Goal: Information Seeking & Learning: Find specific fact

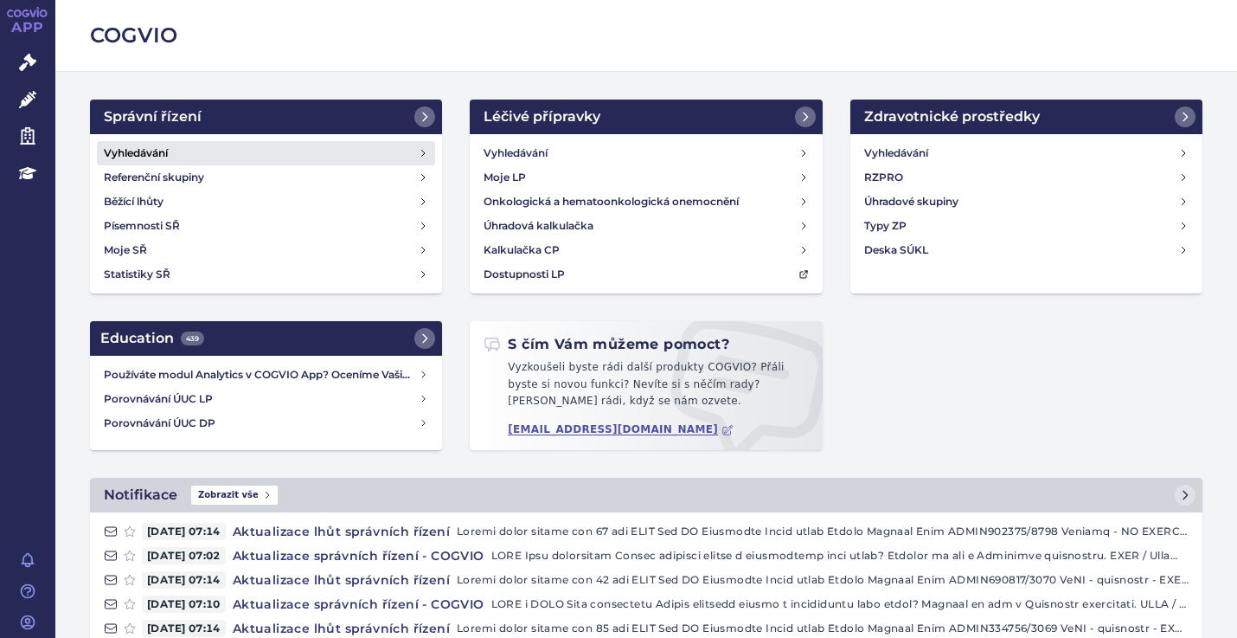
click at [125, 145] on h4 "Vyhledávání" at bounding box center [136, 152] width 64 height 17
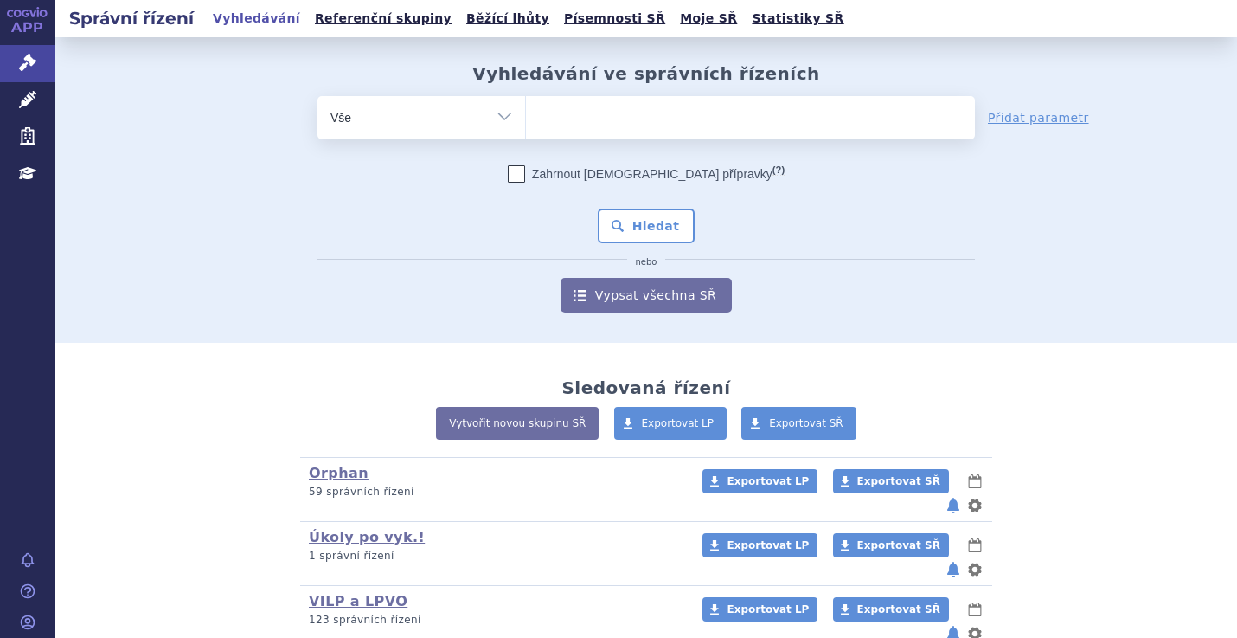
click at [574, 135] on span at bounding box center [750, 117] width 449 height 43
click at [526, 135] on select at bounding box center [525, 116] width 1 height 43
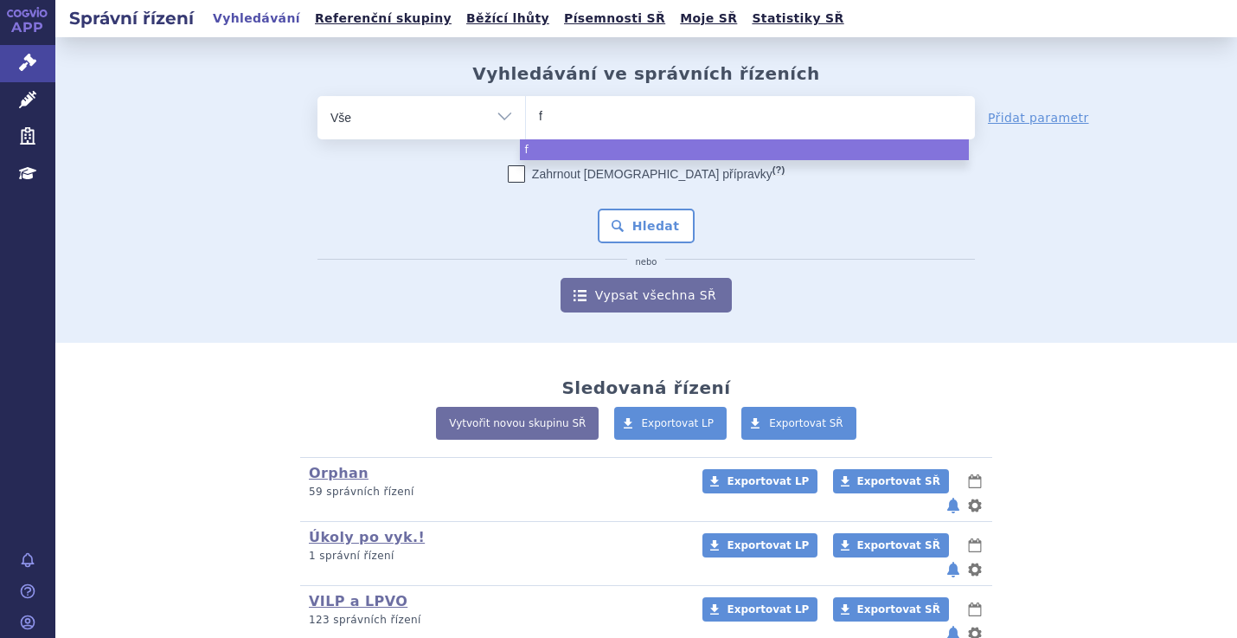
type input "fi"
type input "fil"
type input "fils"
type input "filsu"
type input "filsuv"
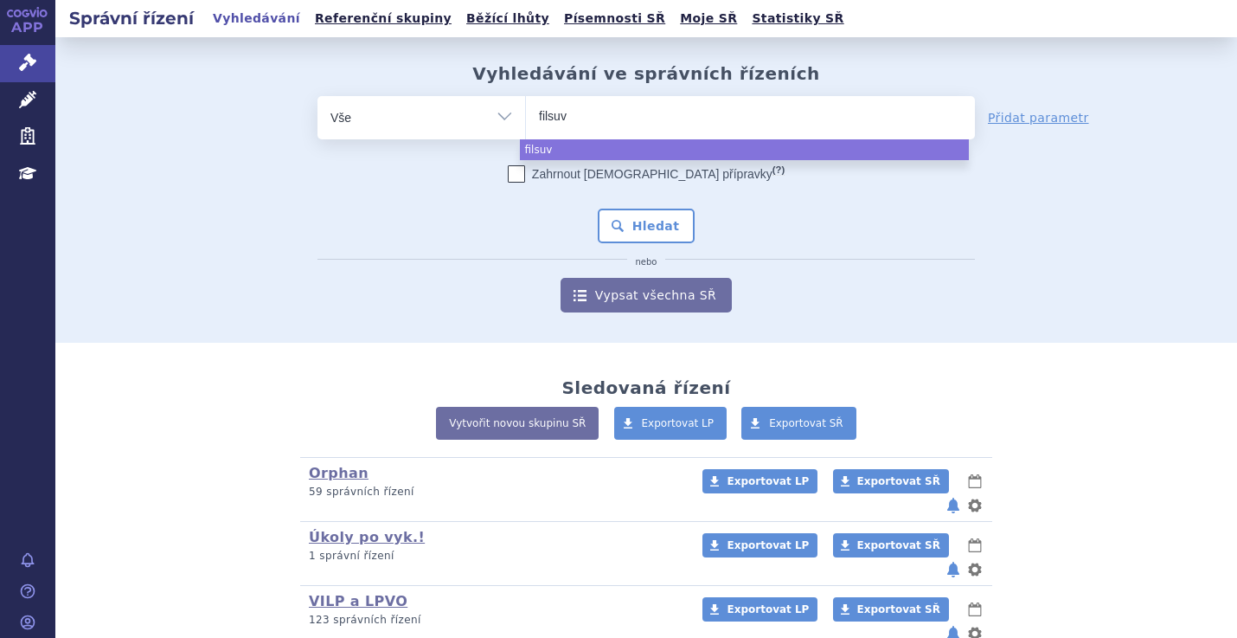
type input "filsuve"
type input "filsuvez"
select select "filsuvez"
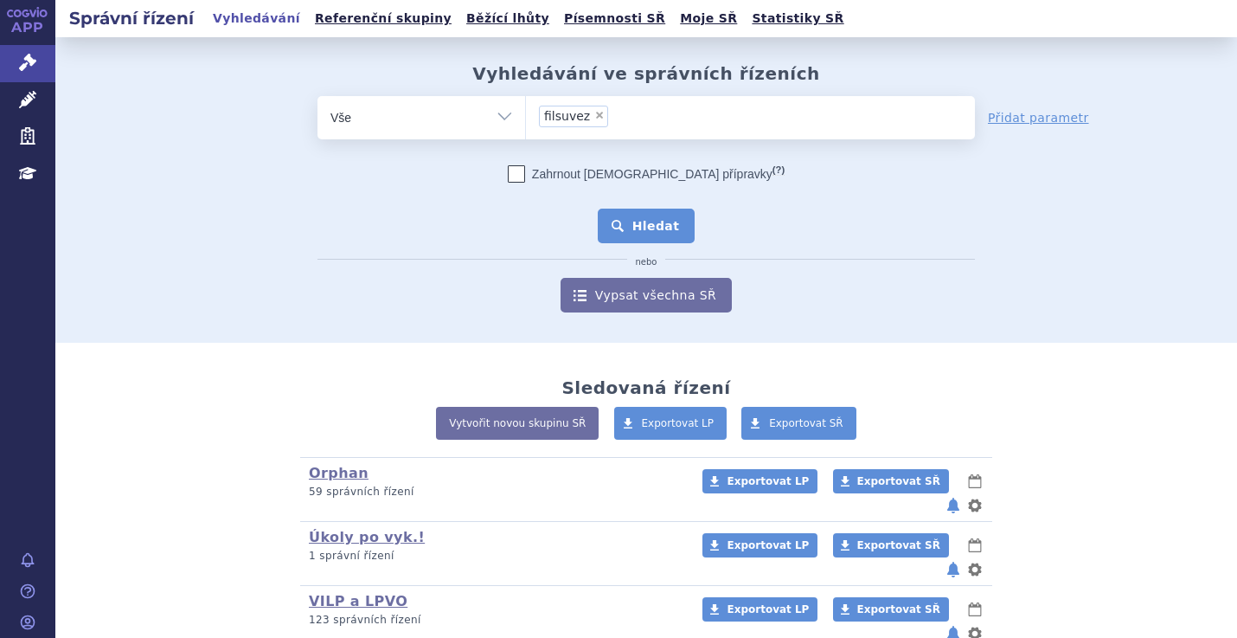
click at [672, 215] on button "Hledat" at bounding box center [647, 225] width 98 height 35
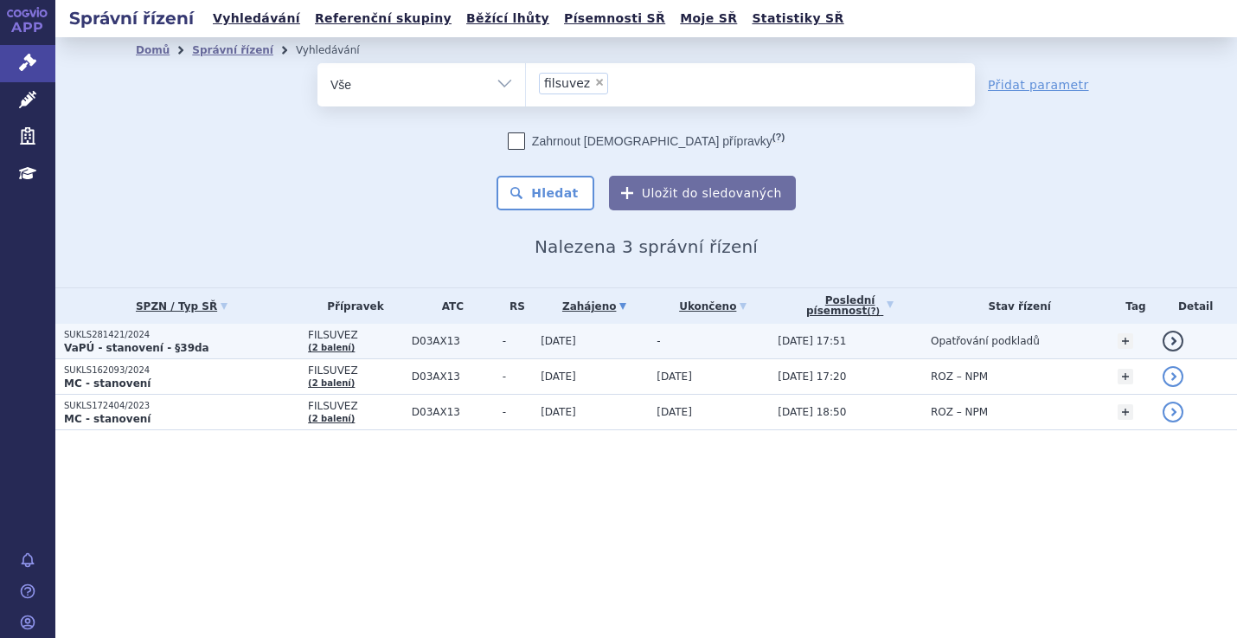
click at [149, 337] on p "SUKLS281421/2024" at bounding box center [181, 335] width 235 height 12
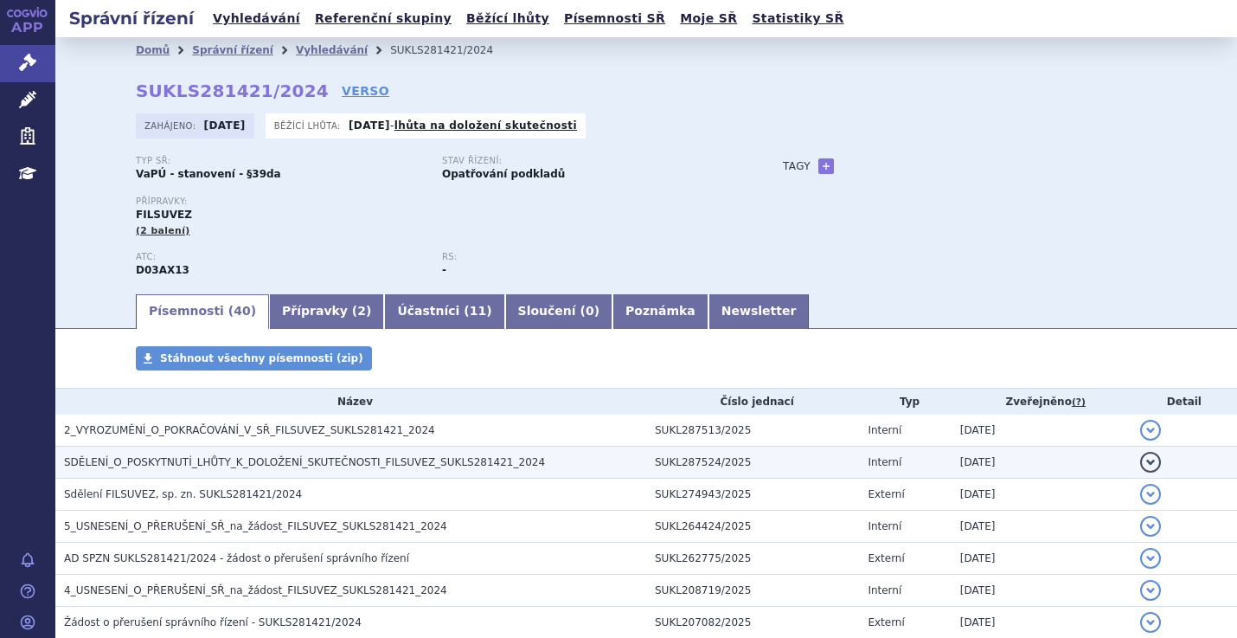
click at [337, 465] on span "SDĚLENÍ_O_POSKYTNUTÍ_LHŮTY_K_DOLOŽENÍ_SKUTEČNOSTI_FILSUVEZ_SUKLS281421_2024" at bounding box center [304, 462] width 481 height 12
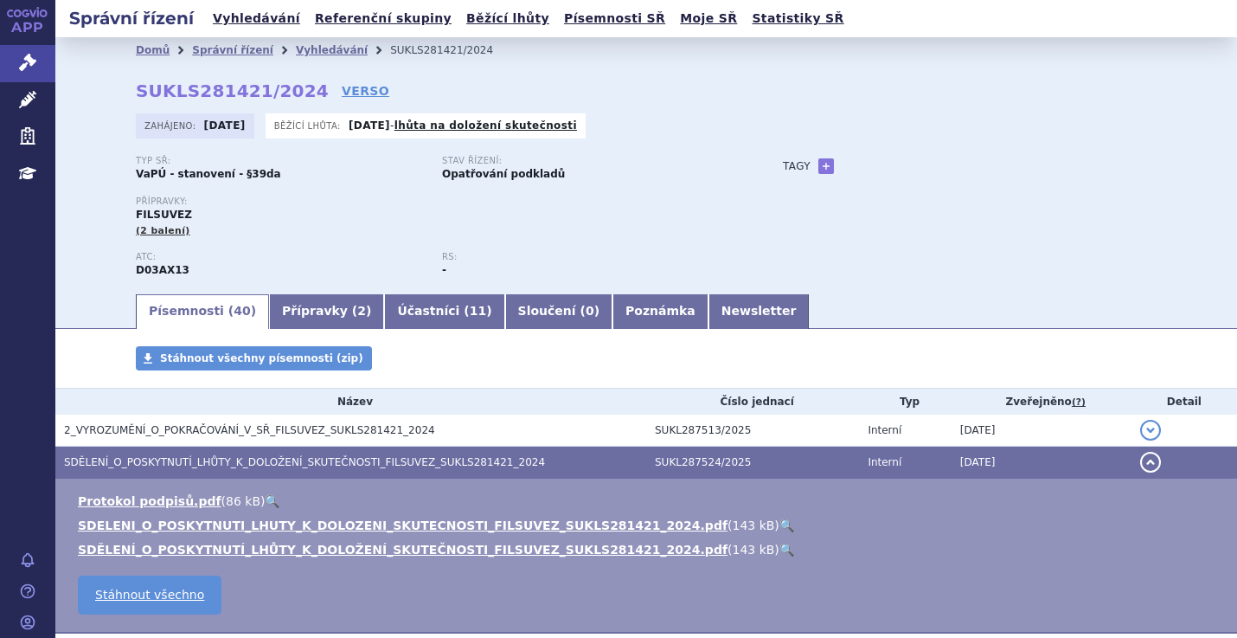
click at [685, 516] on ul "Protokol podpisů.pdf ( 86 kB ) 🔍 SDELENI_O_POSKYTNUTI_LHUTY_K_DOLOZENI_SKUTECNO…" at bounding box center [646, 525] width 1147 height 66
click at [684, 516] on ul "Protokol podpisů.pdf ( 86 kB ) 🔍 SDELENI_O_POSKYTNUTI_LHUTY_K_DOLOZENI_SKUTECNO…" at bounding box center [646, 525] width 1147 height 66
click at [779, 523] on link "🔍" at bounding box center [786, 525] width 15 height 14
click at [296, 44] on link "Vyhledávání" at bounding box center [332, 50] width 72 height 12
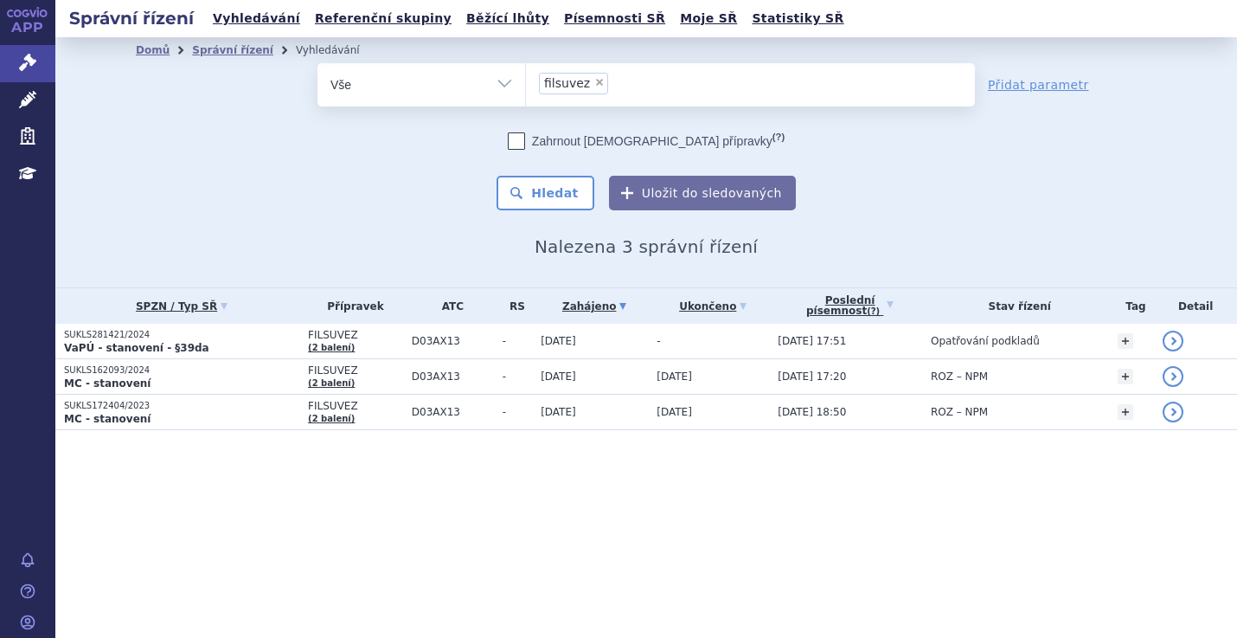
click at [594, 77] on span "×" at bounding box center [599, 82] width 10 height 10
click at [526, 77] on select "filsuvez" at bounding box center [525, 83] width 1 height 43
select select
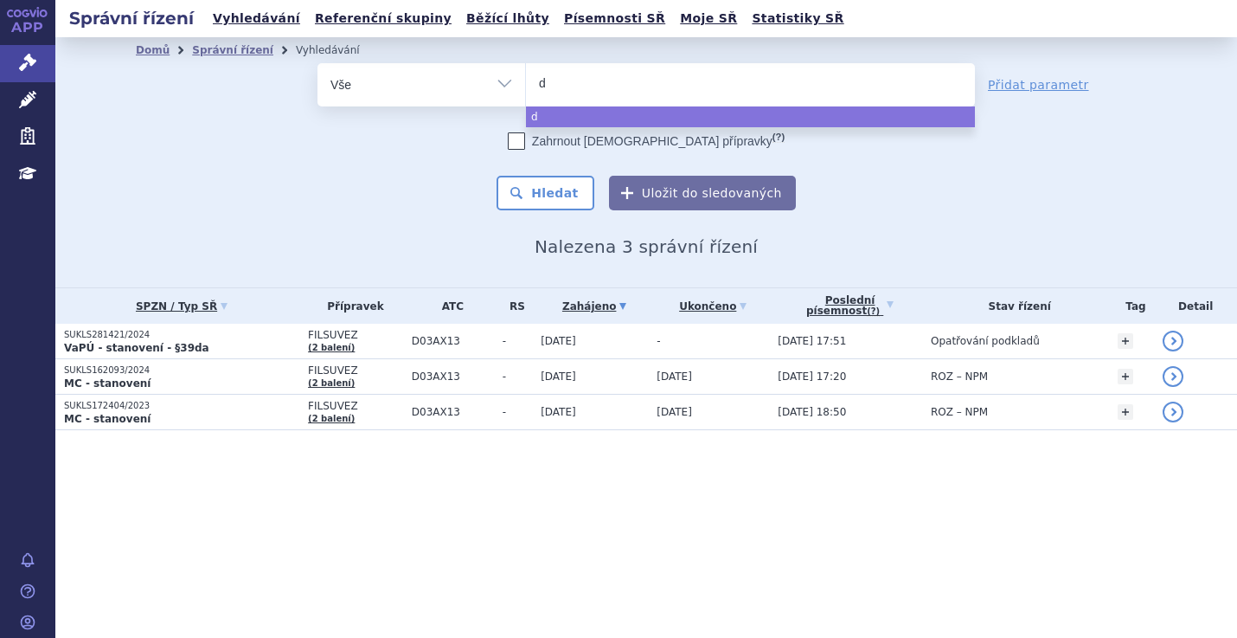
type input "da"
type input "dar"
type input "darz"
type input "darza"
type input "darzal"
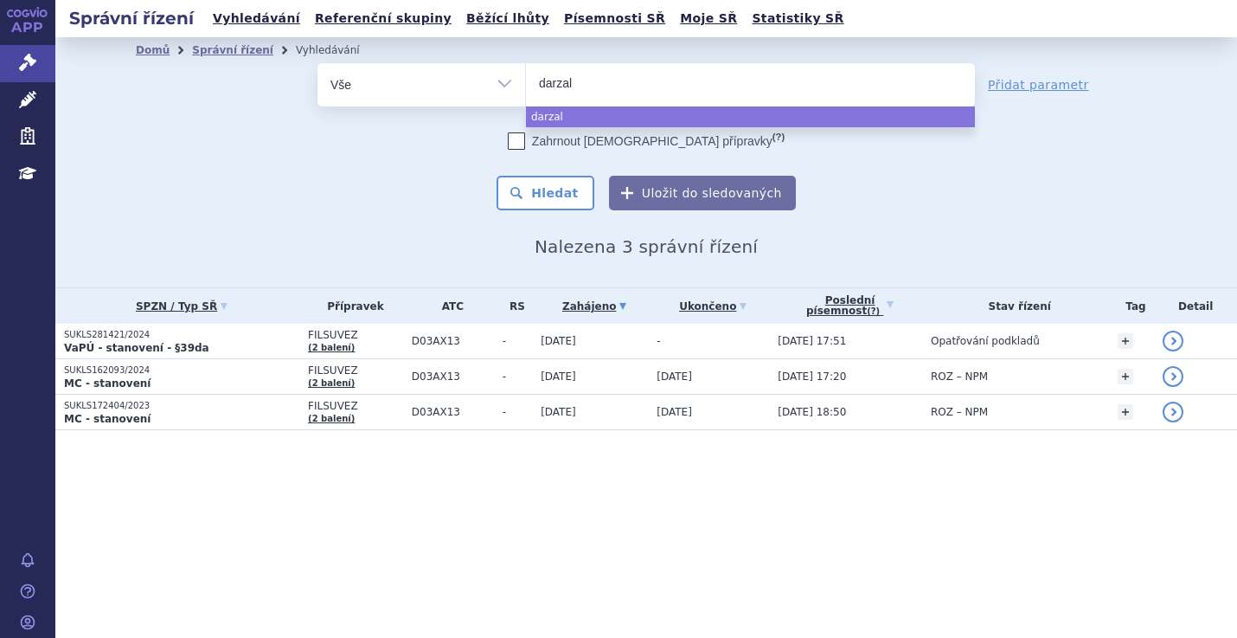
type input "darzale"
type input "darzalex"
select select "darzalex"
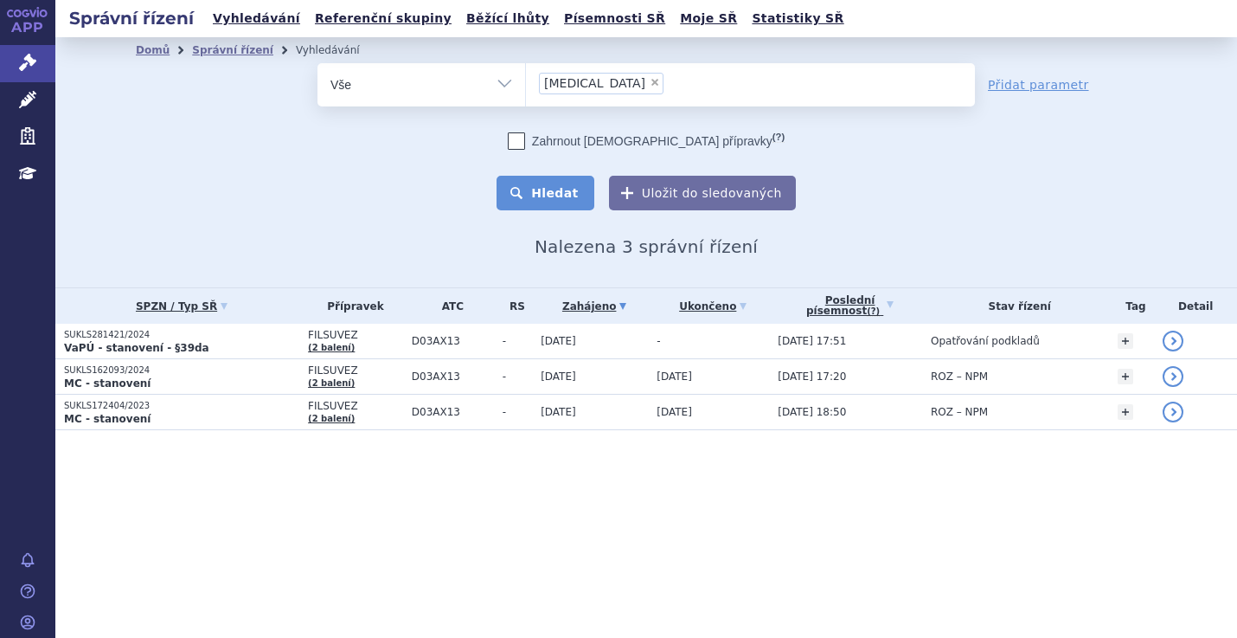
click at [575, 191] on button "Hledat" at bounding box center [546, 193] width 98 height 35
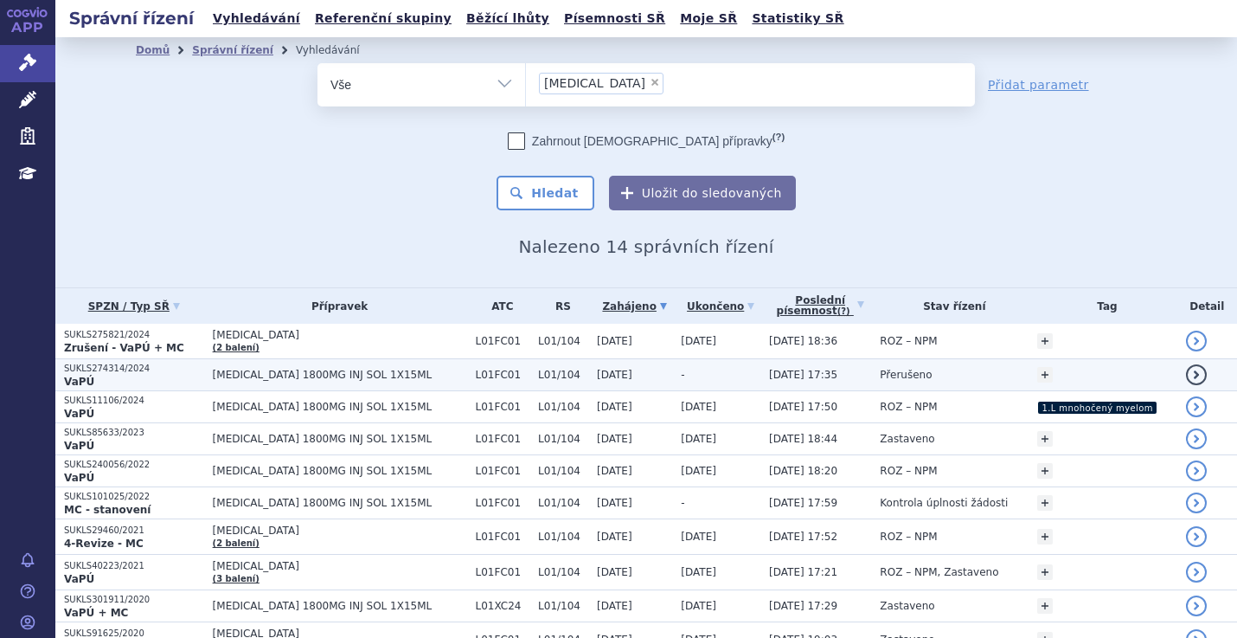
click at [430, 375] on span "DARZALEX 1800MG INJ SOL 1X15ML" at bounding box center [340, 375] width 254 height 12
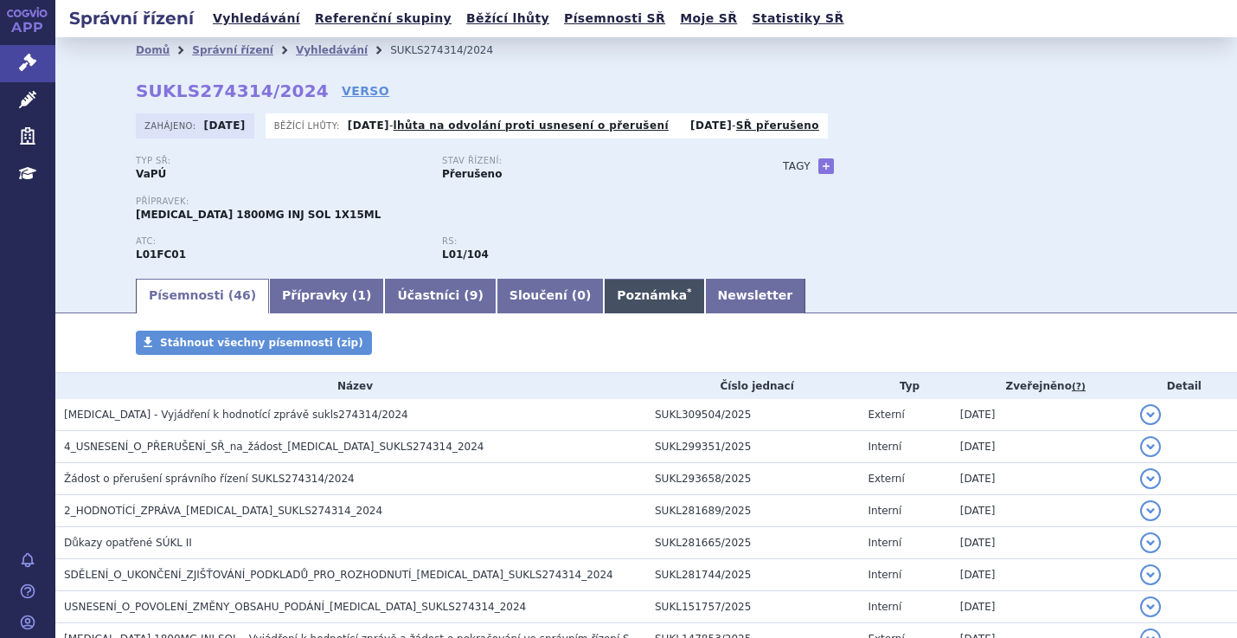
click at [604, 298] on link "Poznámka *" at bounding box center [654, 296] width 100 height 35
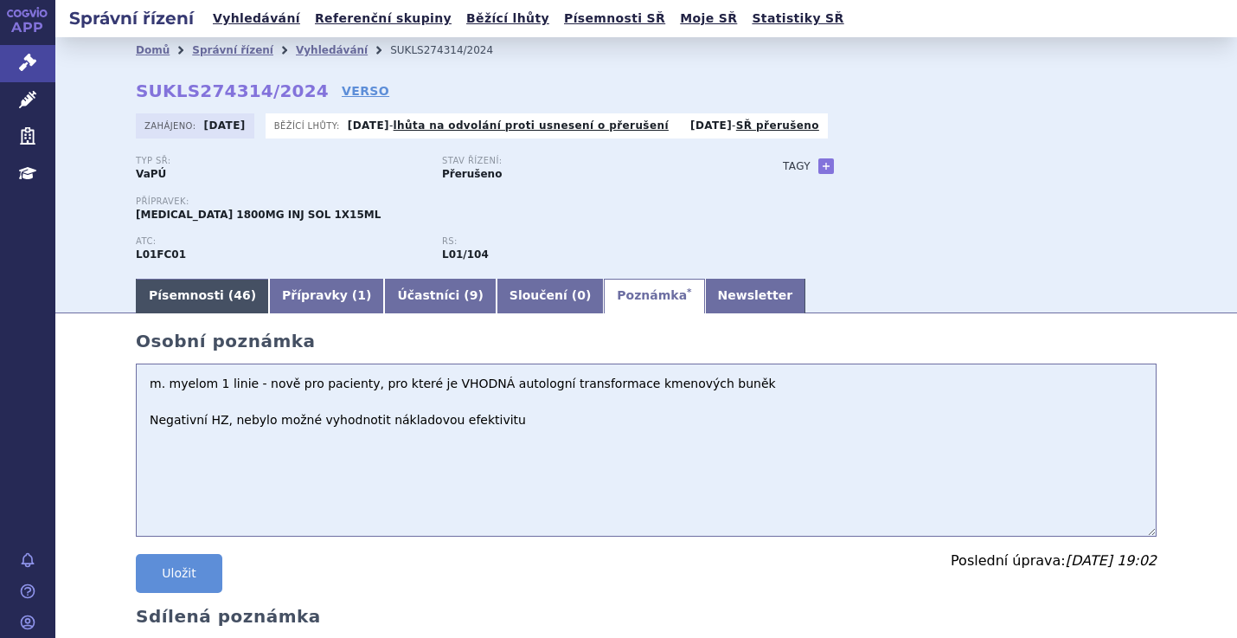
click at [194, 289] on link "Písemnosti ( 46 )" at bounding box center [202, 296] width 133 height 35
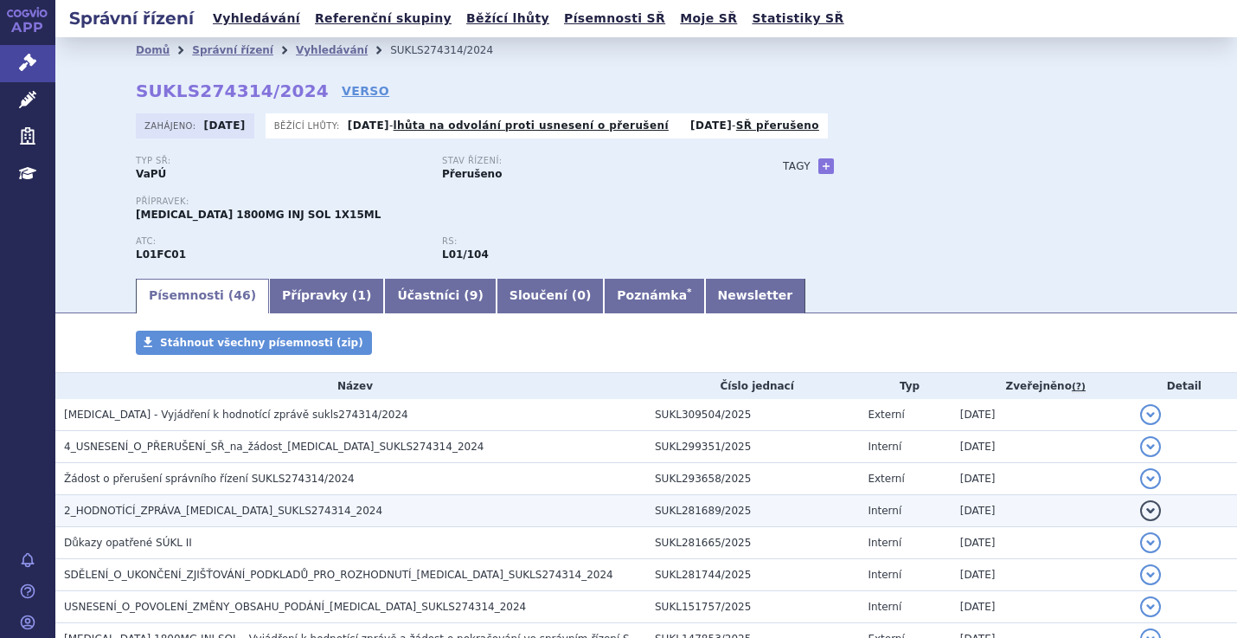
click at [156, 516] on span "2_HODNOTÍCÍ_ZPRÁVA_[MEDICAL_DATA]_SUKLS274314_2024" at bounding box center [223, 510] width 318 height 12
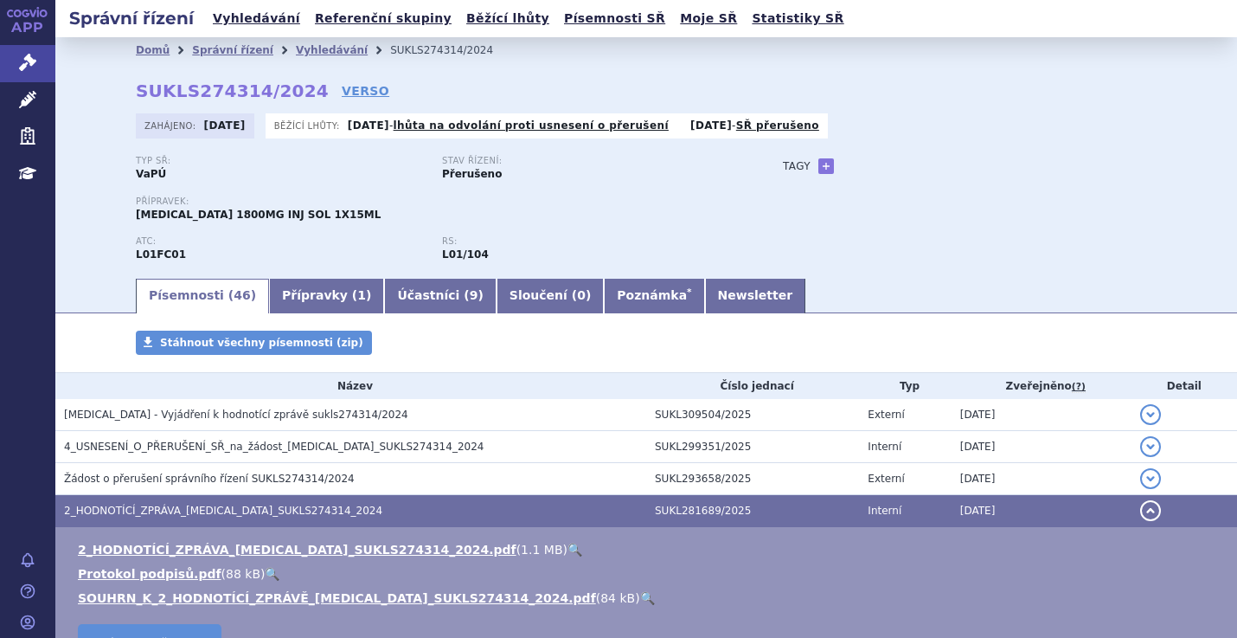
click at [567, 546] on link "🔍" at bounding box center [574, 549] width 15 height 14
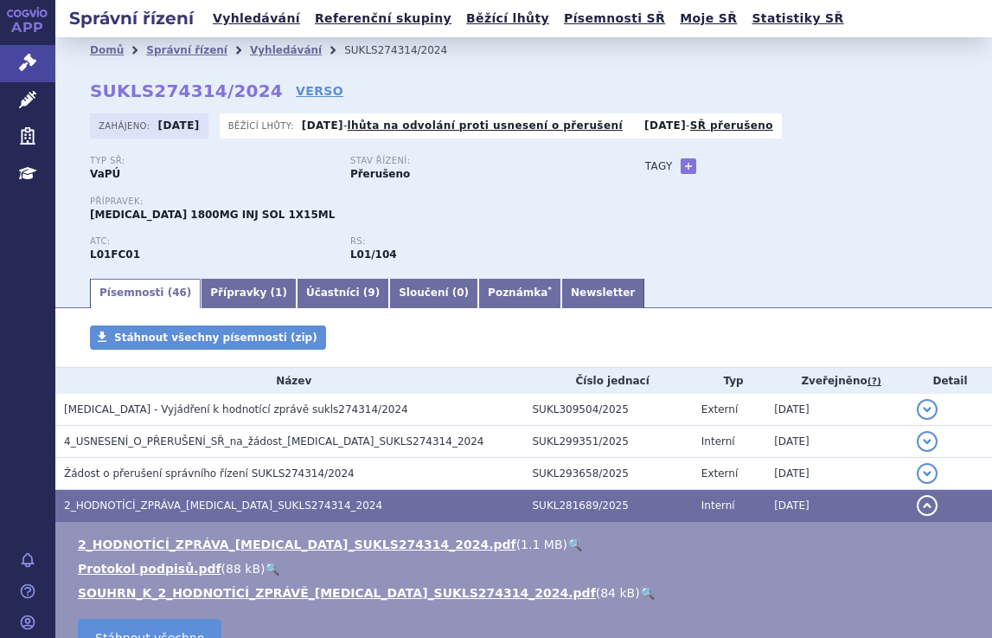
click at [906, 228] on div "Typ SŘ: VaPÚ Stav řízení: Přerušeno Přípravek: DARZALEX 1800MG INJ SOL 1X15ML A…" at bounding box center [524, 216] width 868 height 120
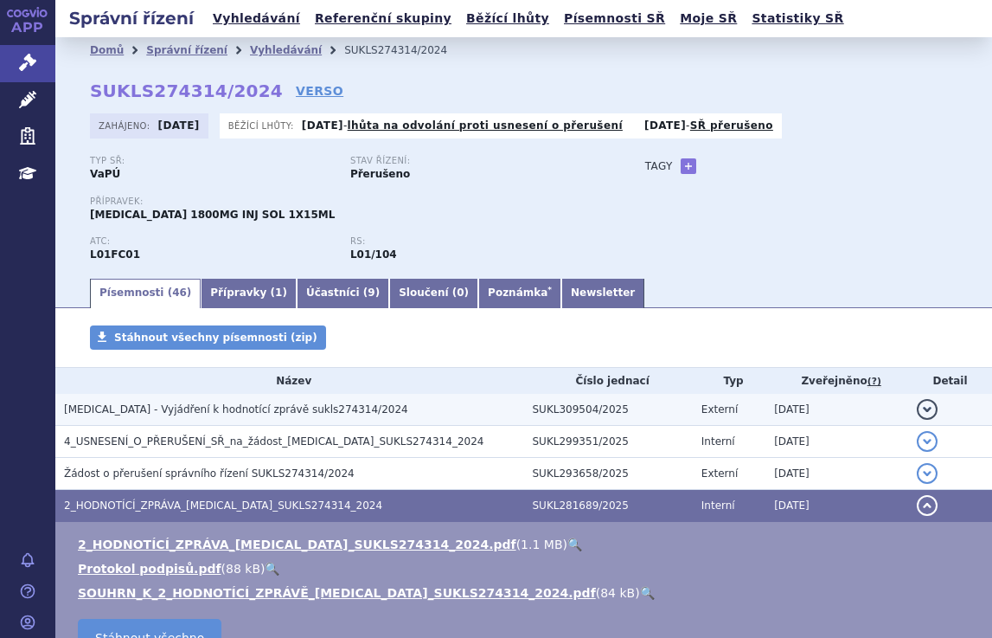
click at [272, 409] on span "DARZALEX - Vyjádření k hodnotící zprávě sukls274314/2024" at bounding box center [236, 409] width 344 height 12
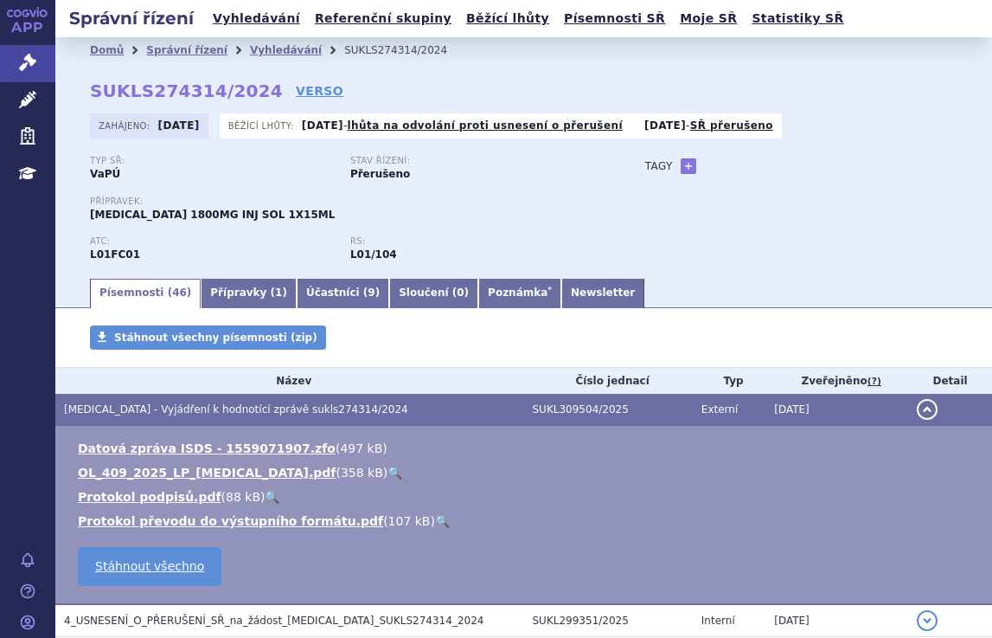
click at [388, 467] on link "🔍" at bounding box center [395, 472] width 15 height 14
click at [687, 206] on div "Typ SŘ: VaPÚ Stav řízení: Přerušeno Přípravek: DARZALEX 1800MG INJ SOL 1X15ML A…" at bounding box center [524, 216] width 868 height 120
click at [253, 45] on link "Vyhledávání" at bounding box center [286, 50] width 72 height 12
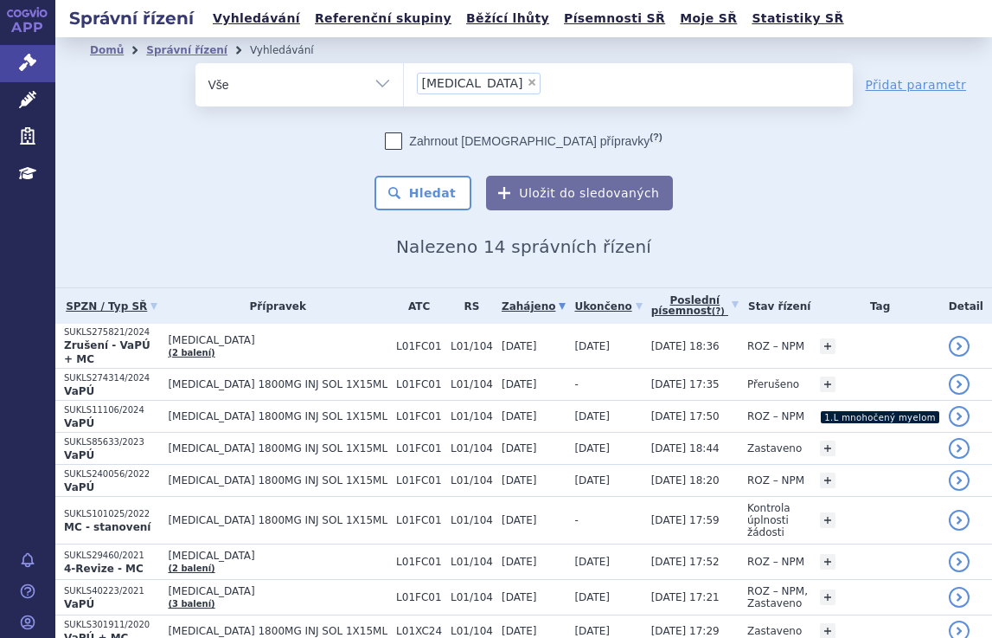
click at [527, 81] on span "×" at bounding box center [532, 82] width 10 height 10
click at [404, 81] on select "darzalex" at bounding box center [403, 83] width 1 height 43
select select
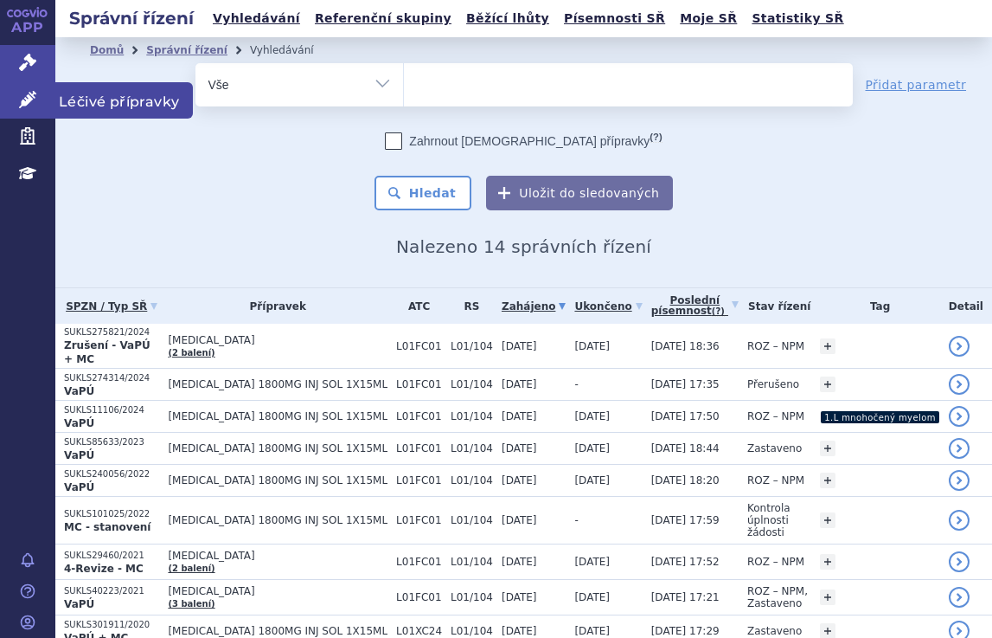
click at [29, 91] on icon at bounding box center [27, 99] width 17 height 17
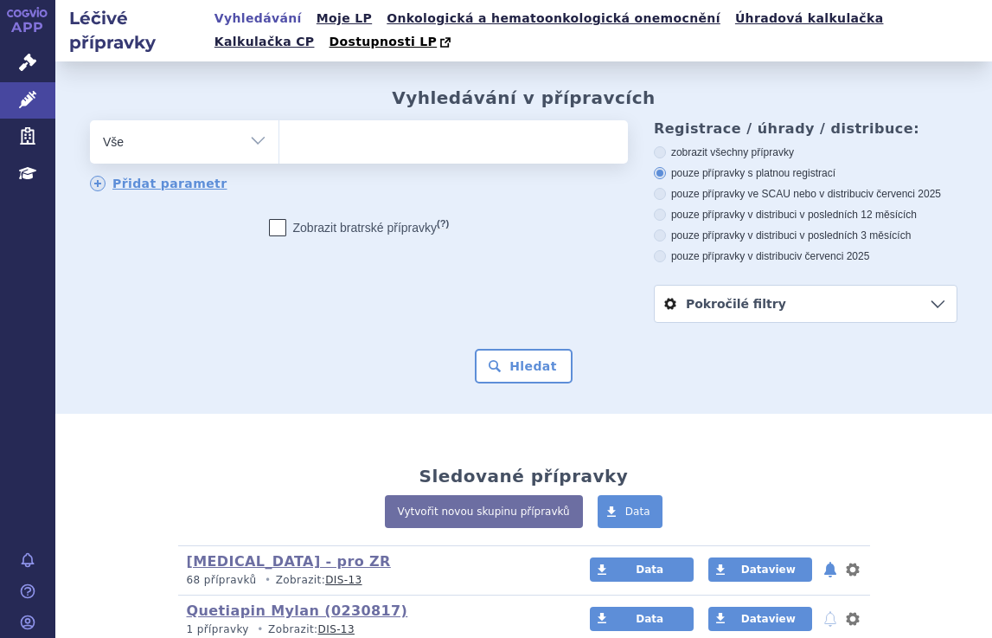
click at [314, 129] on ul at bounding box center [450, 138] width 343 height 36
click at [279, 129] on select at bounding box center [279, 140] width 1 height 43
type input "ep"
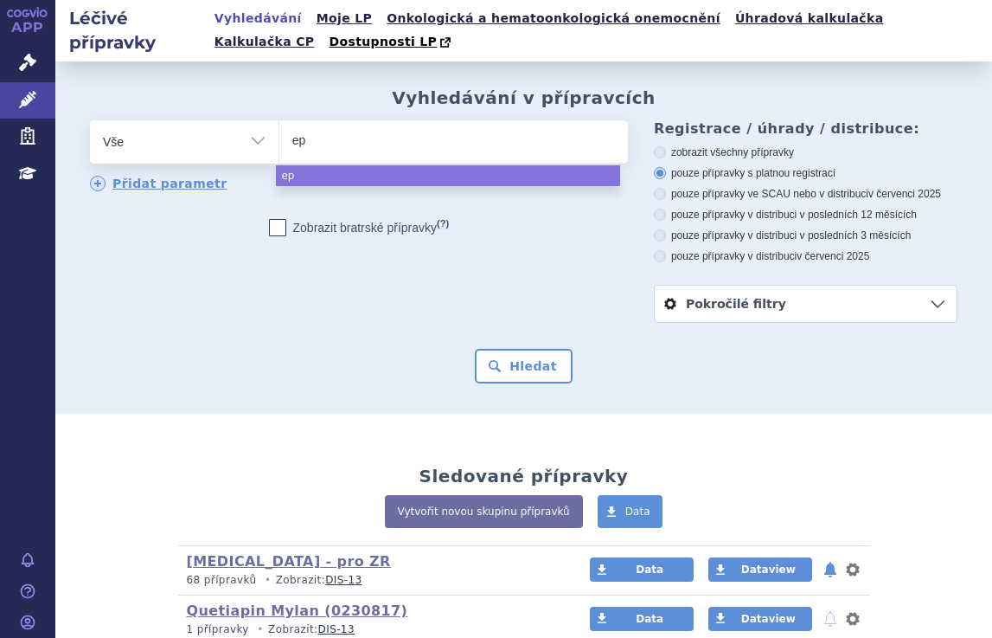
type input "epc"
type input "epcl"
type input "epclu"
type input "epclus"
type input "[MEDICAL_DATA]"
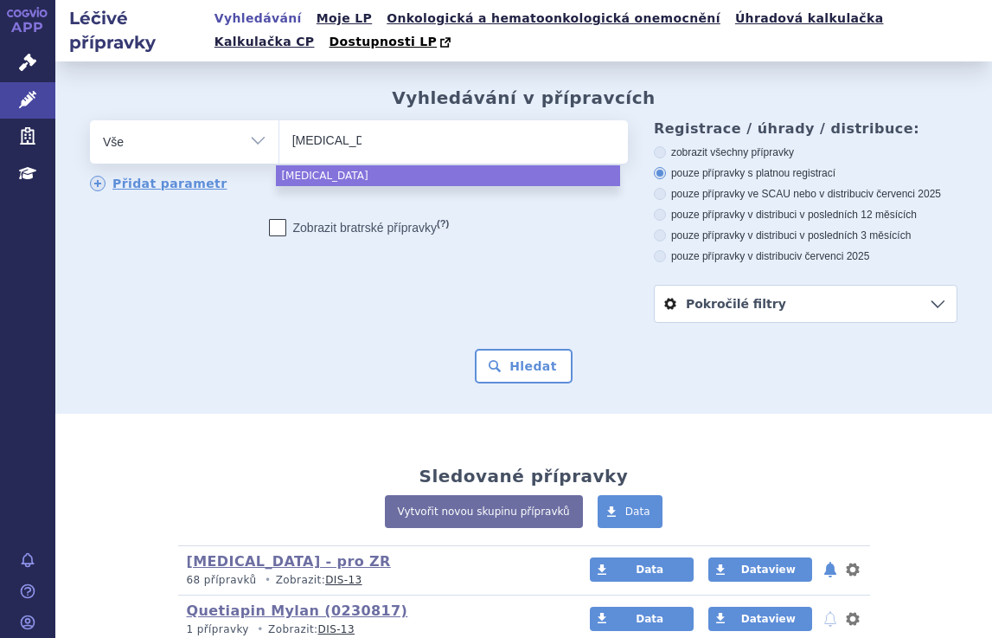
select select "[MEDICAL_DATA]"
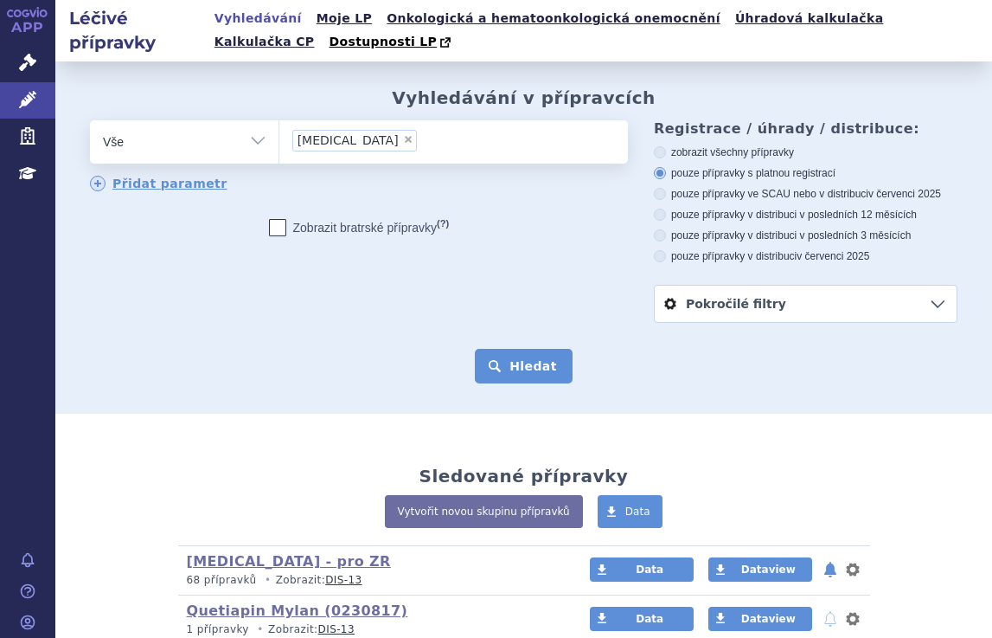
click at [507, 367] on button "Hledat" at bounding box center [524, 366] width 98 height 35
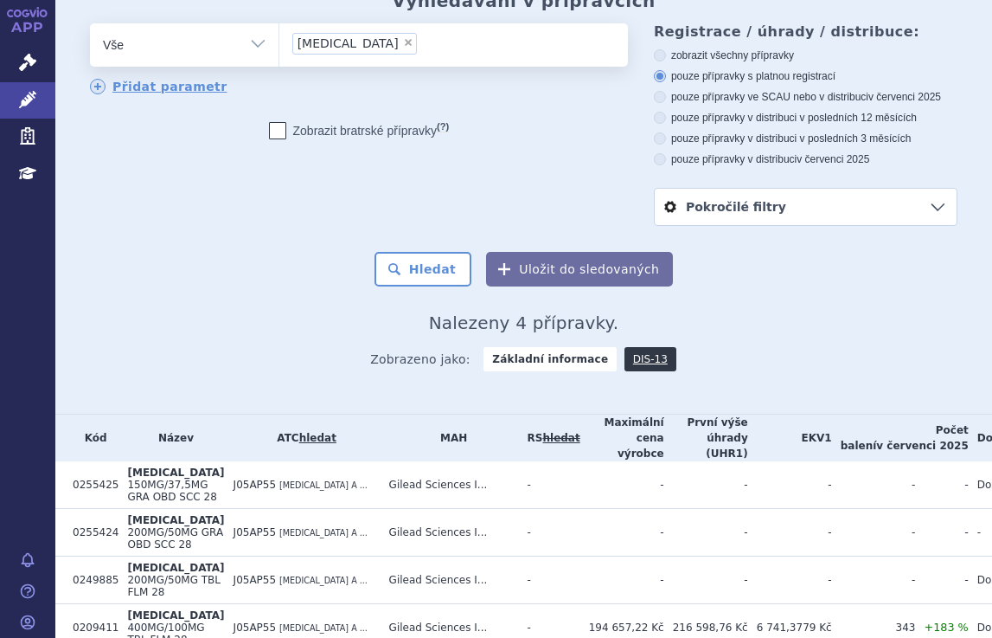
scroll to position [173, 0]
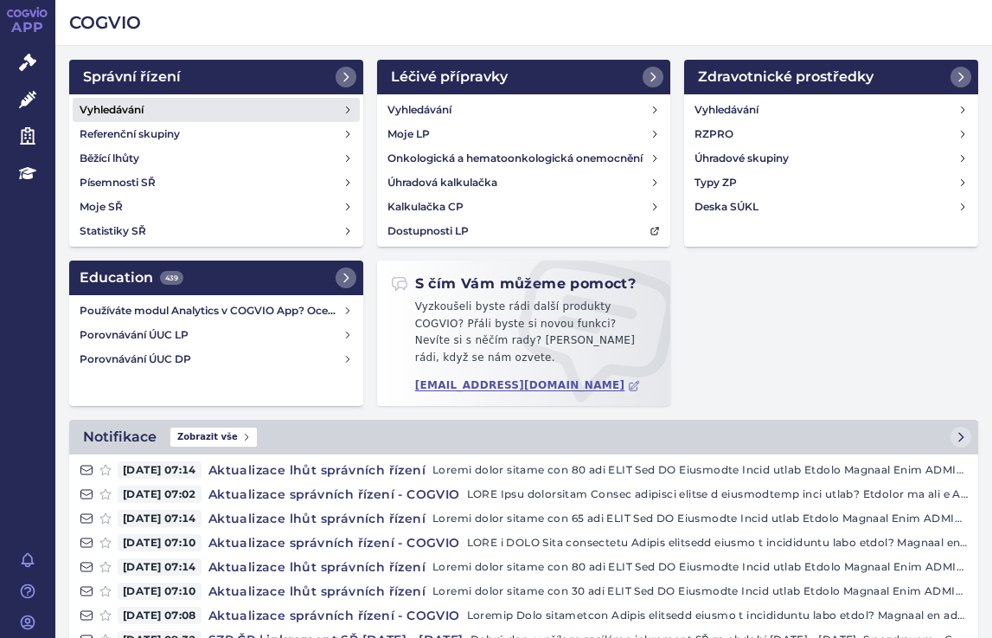
click at [106, 107] on h4 "Vyhledávání" at bounding box center [112, 109] width 64 height 17
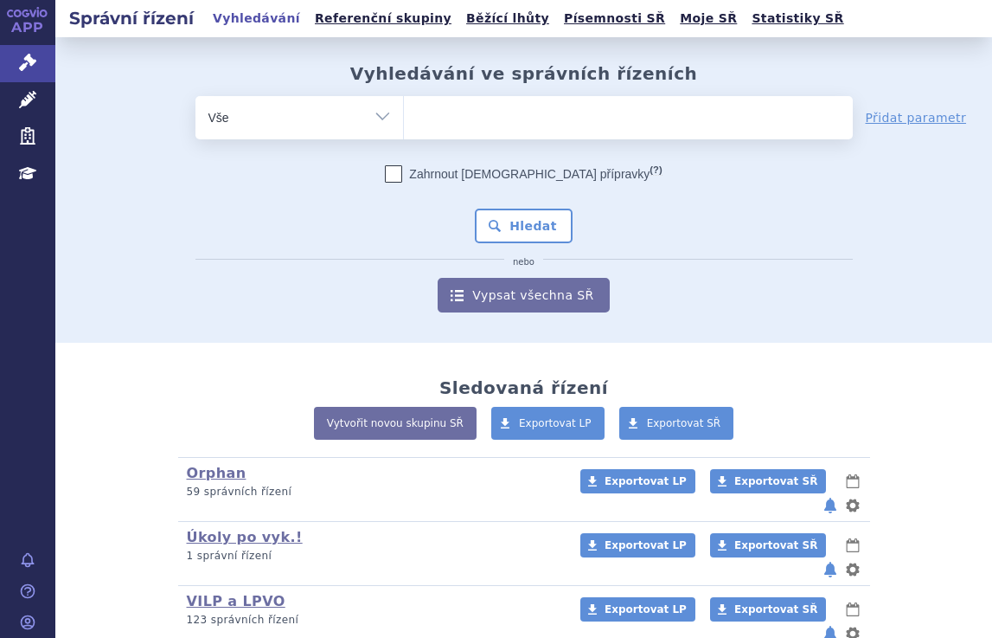
click at [479, 121] on ul at bounding box center [628, 114] width 449 height 36
click at [404, 121] on select at bounding box center [403, 116] width 1 height 43
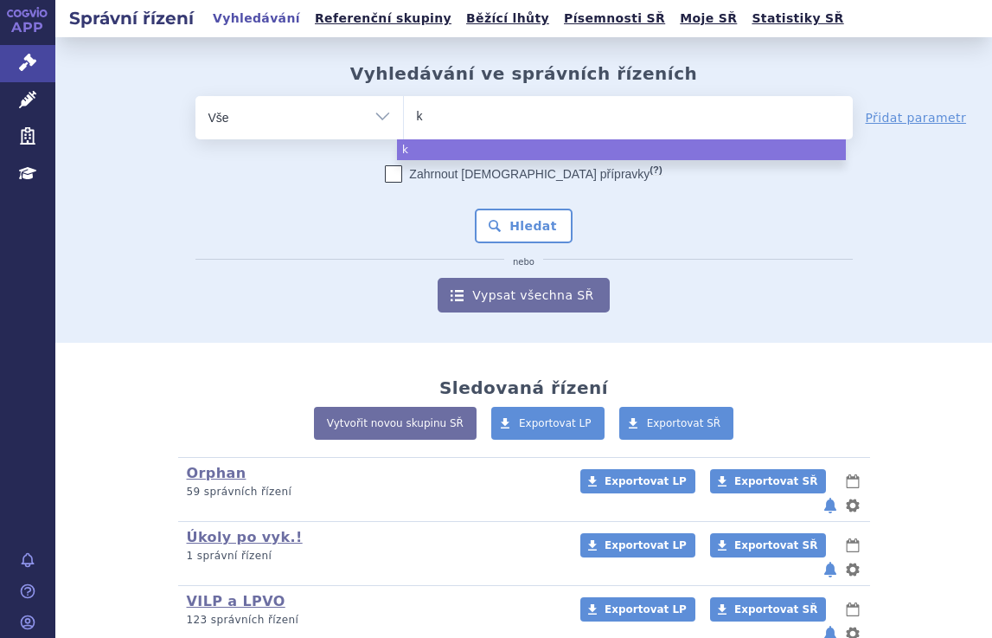
type input "ka"
type input "kaf"
type input "kafr"
type input "kaf"
type input "kaft"
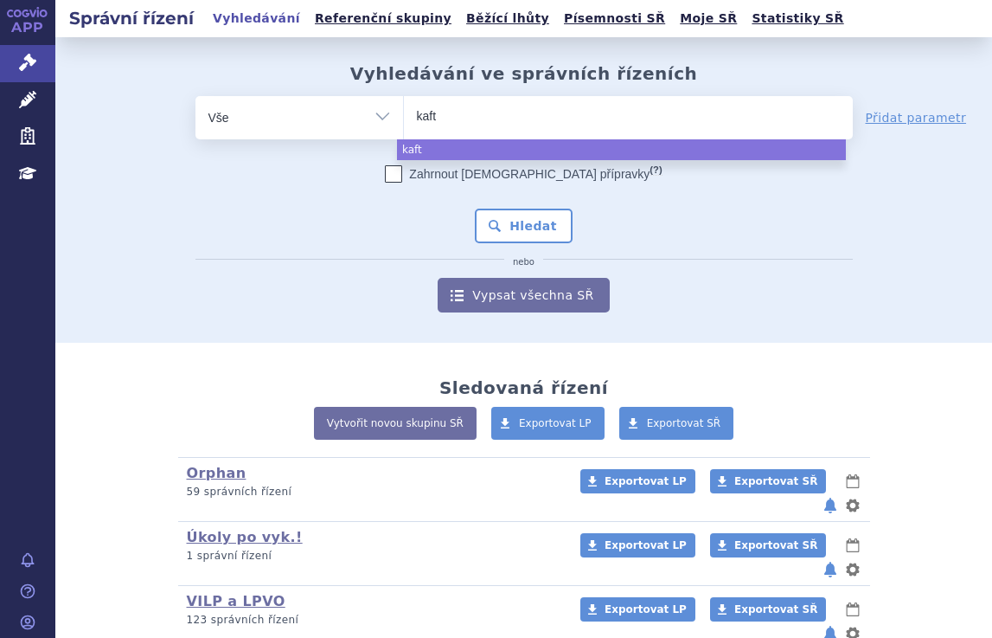
type input "kaftr"
type input "kaftri"
type input "kaftrio"
select select "kaftrio"
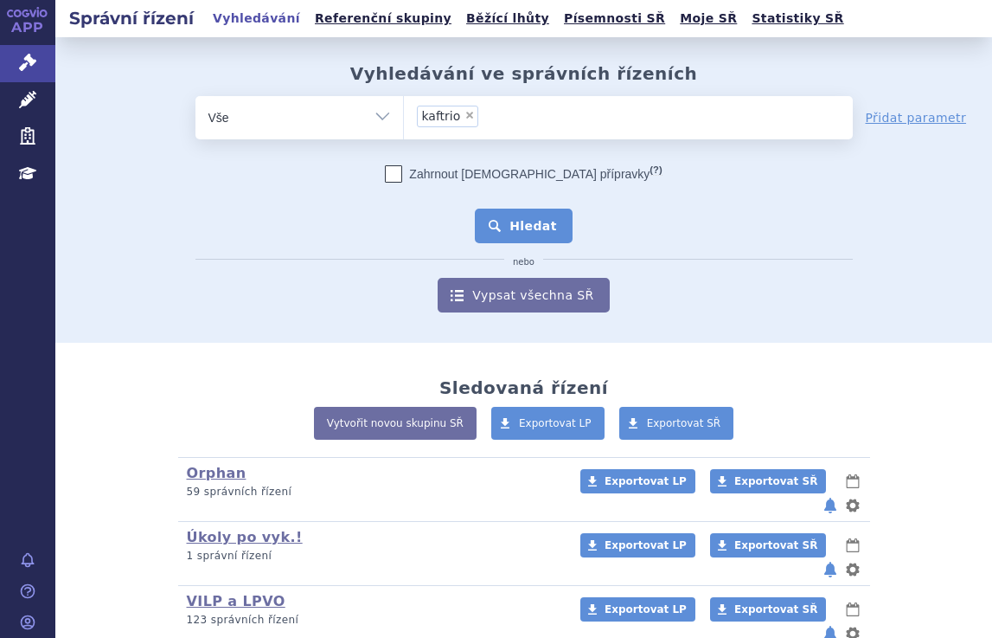
click at [538, 228] on button "Hledat" at bounding box center [524, 225] width 98 height 35
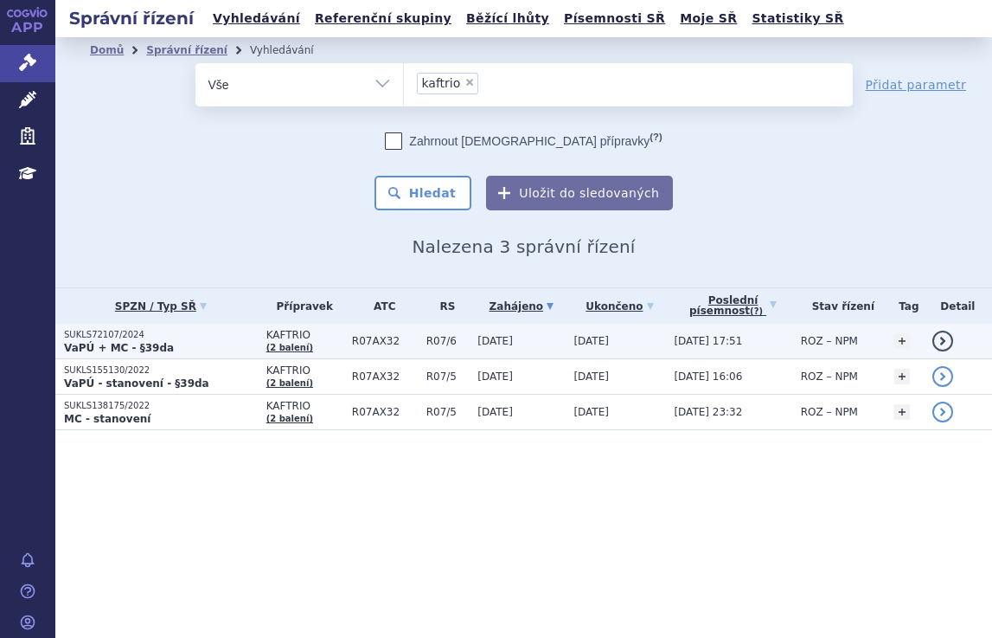
click at [274, 348] on link "(2 balení)" at bounding box center [289, 348] width 47 height 10
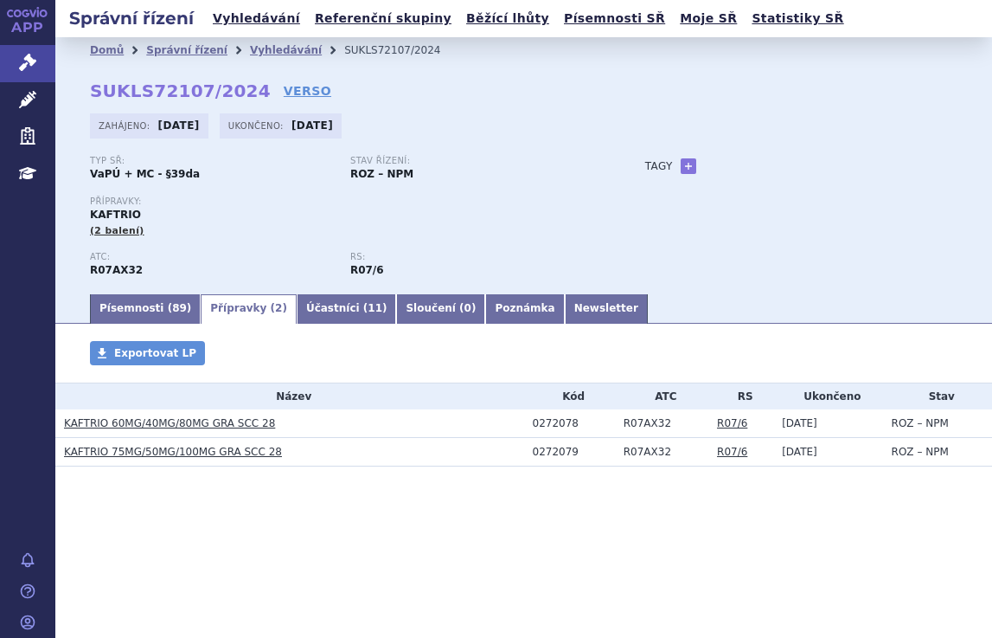
click at [212, 415] on h3 "KAFTRIO 60MG/40MG/80MG GRA SCC 28" at bounding box center [294, 422] width 460 height 17
click at [214, 418] on link "KAFTRIO 60MG/40MG/80MG GRA SCC 28" at bounding box center [169, 423] width 211 height 12
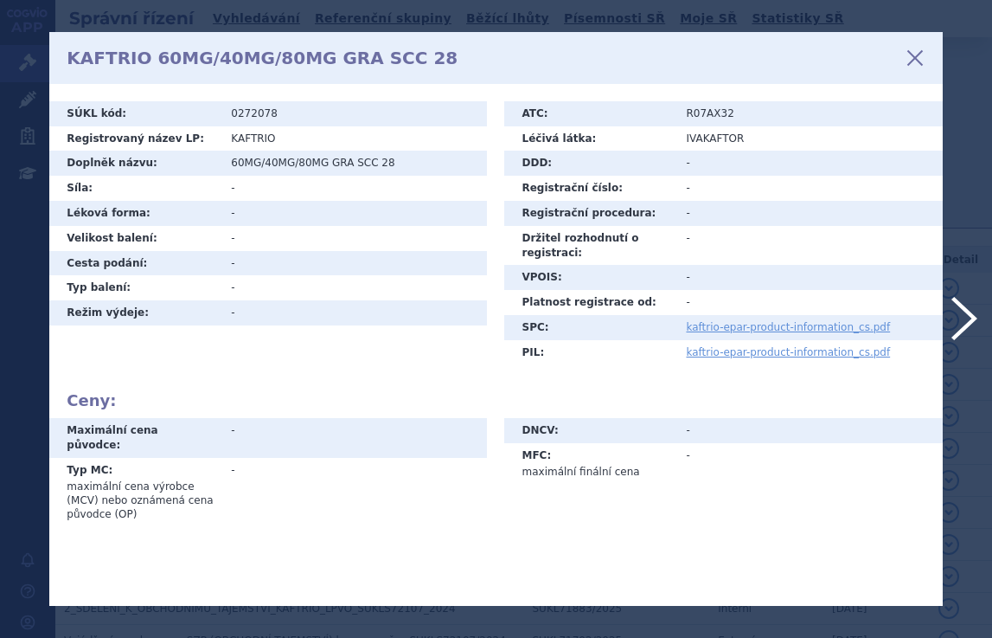
click at [916, 54] on icon at bounding box center [915, 57] width 29 height 29
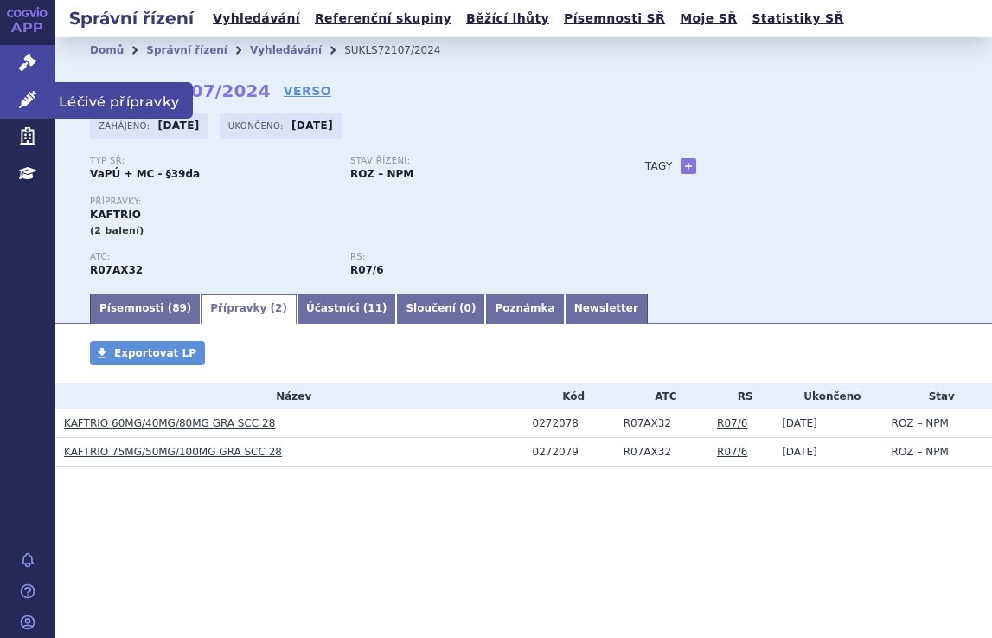
click at [24, 85] on link "Léčivé přípravky" at bounding box center [27, 100] width 55 height 36
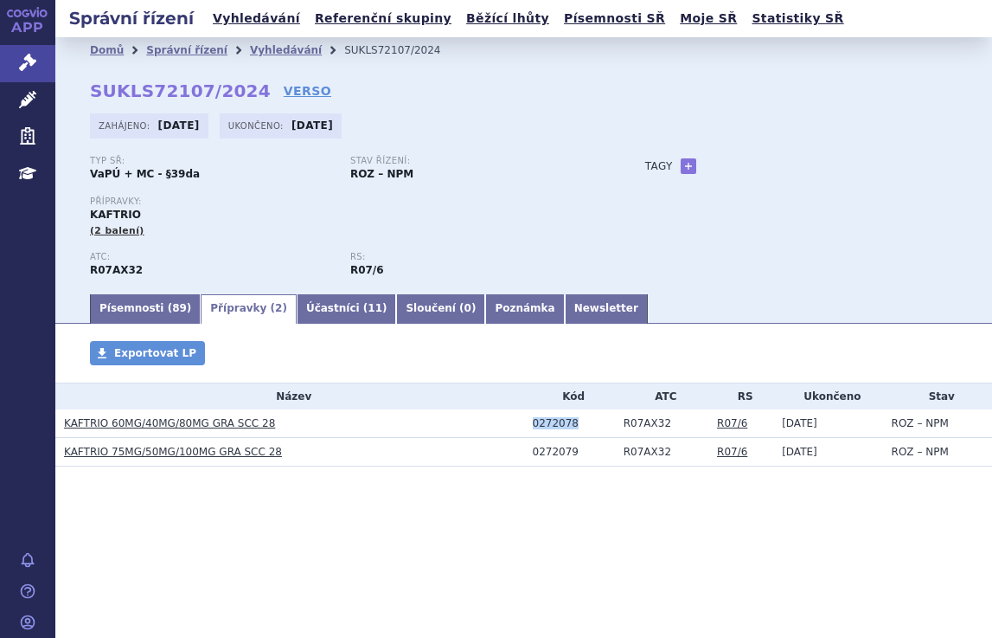
drag, startPoint x: 579, startPoint y: 417, endPoint x: 523, endPoint y: 425, distance: 56.8
click at [523, 425] on tr "KAFTRIO 60MG/40MG/80MG GRA SCC 28 0272078 R07AX32 R07/6 16.07.2025 ROZ – NPM" at bounding box center [523, 423] width 937 height 29
copy tr "0272078"
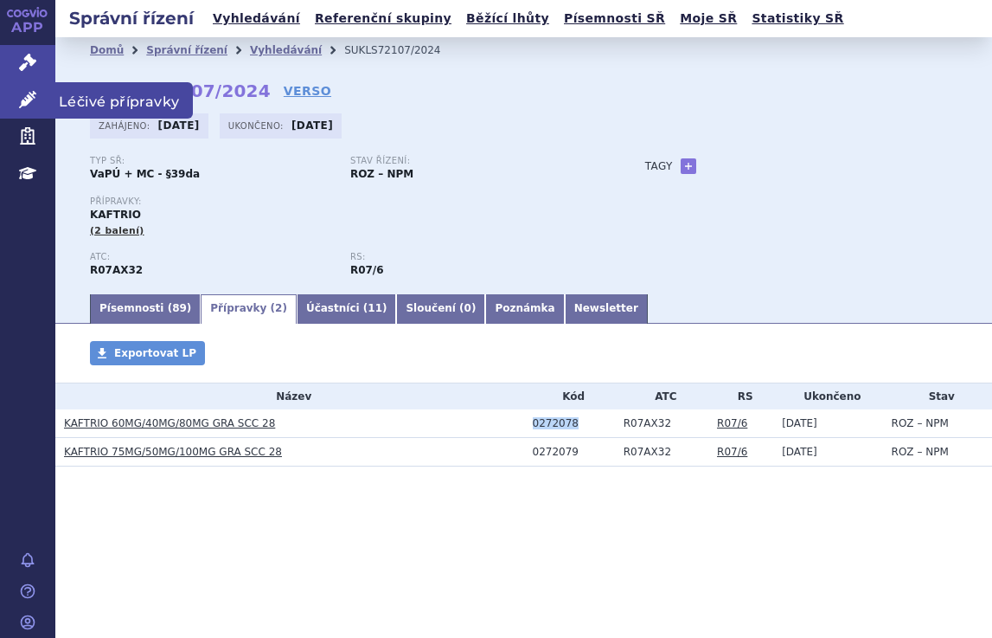
click at [19, 96] on icon at bounding box center [27, 99] width 17 height 17
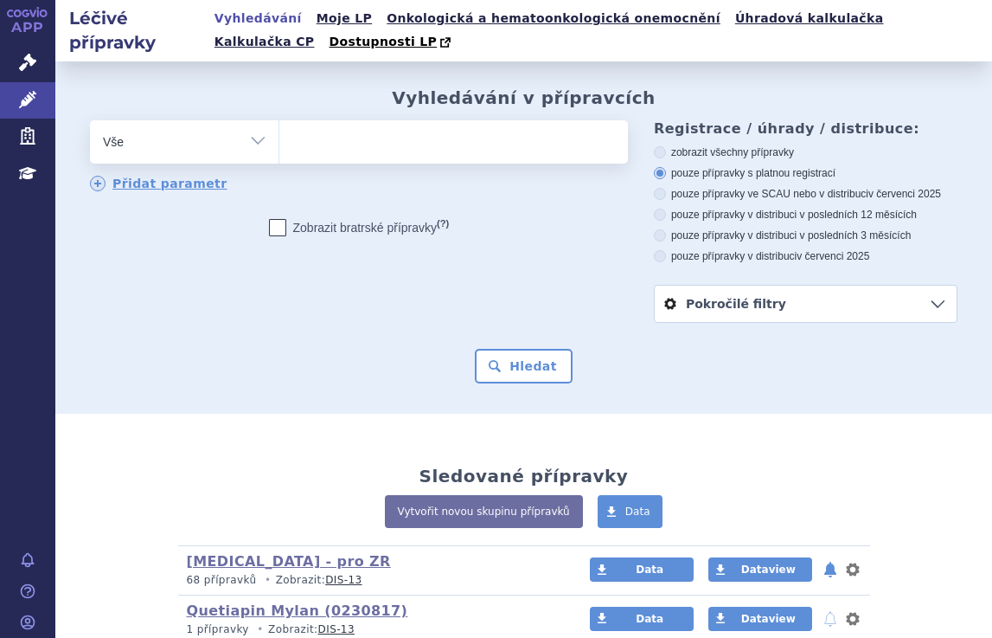
click at [319, 148] on ul at bounding box center [450, 138] width 343 height 36
click at [279, 148] on select at bounding box center [279, 140] width 1 height 43
paste input "0272078"
type input "0272078"
select select "0272078"
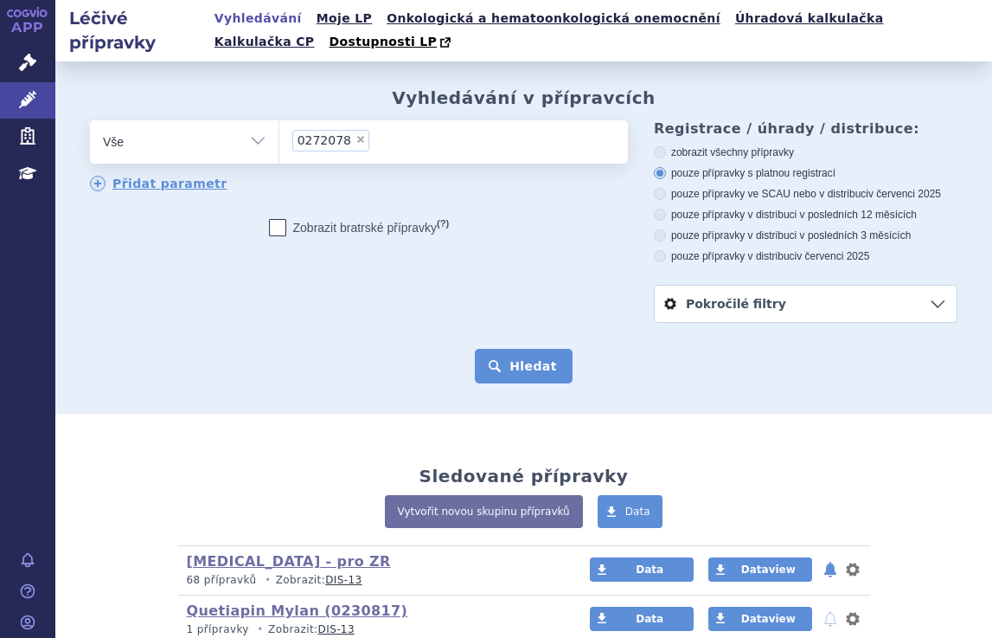
click at [520, 360] on button "Hledat" at bounding box center [524, 366] width 98 height 35
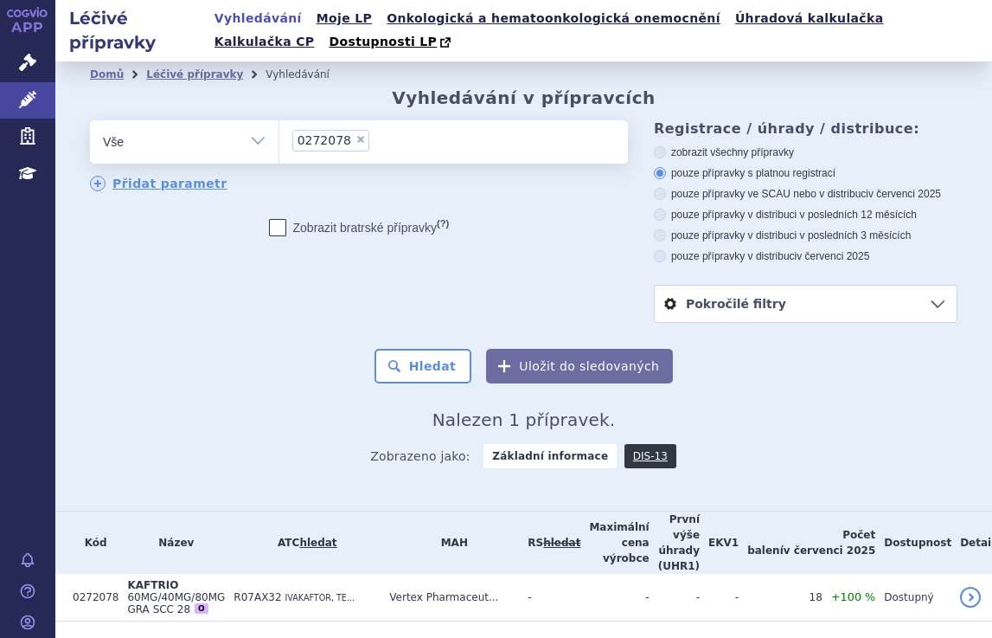
scroll to position [39, 0]
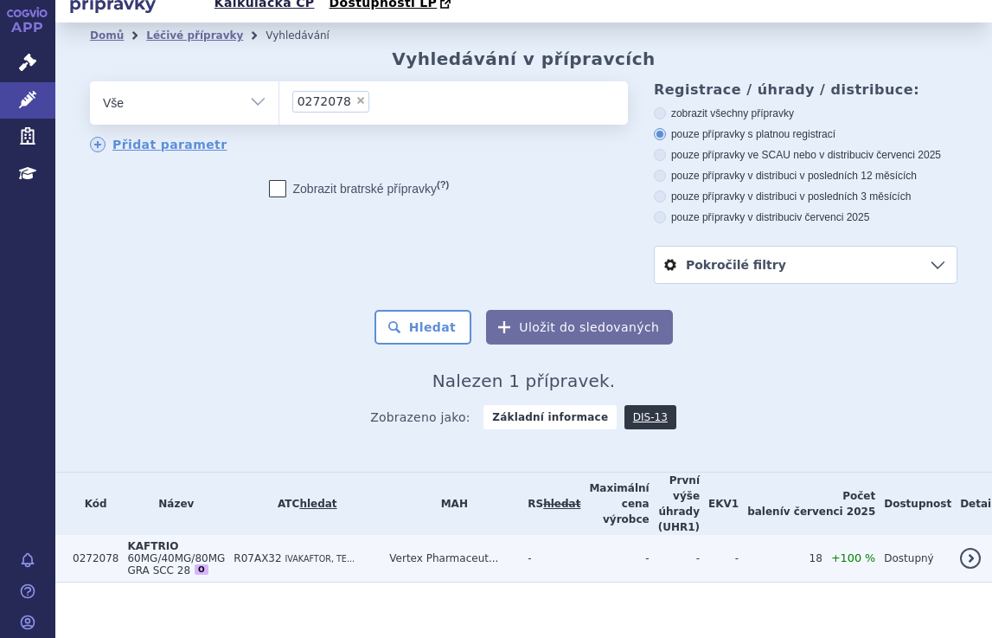
click at [170, 552] on span "60MG/40MG/80MG GRA SCC 28" at bounding box center [176, 564] width 98 height 24
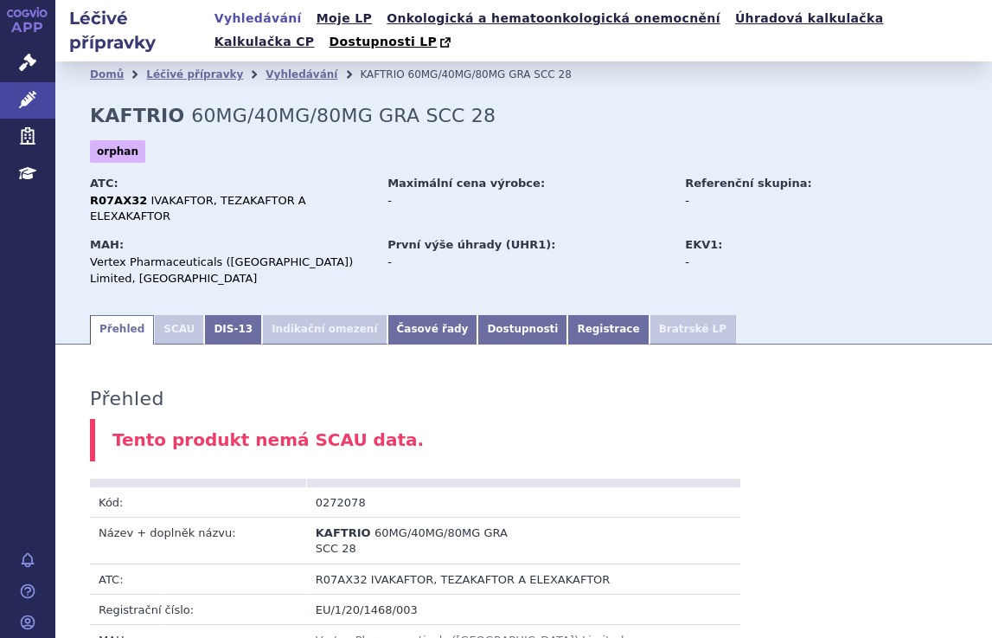
click at [170, 315] on li "SCAU" at bounding box center [179, 329] width 50 height 29
click at [159, 315] on li "SCAU" at bounding box center [179, 329] width 50 height 29
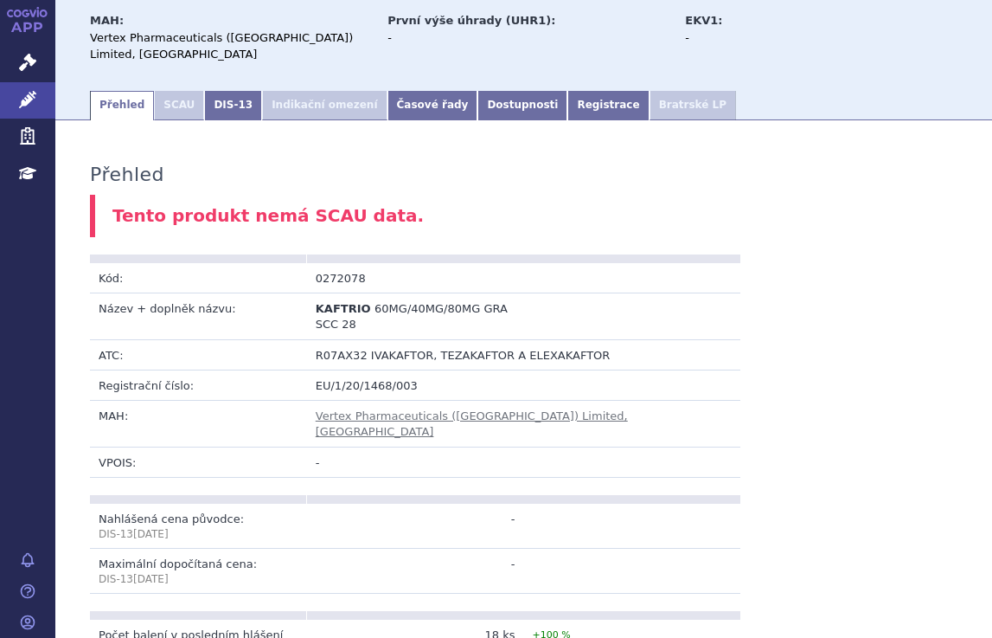
scroll to position [54, 0]
